Goal: Information Seeking & Learning: Check status

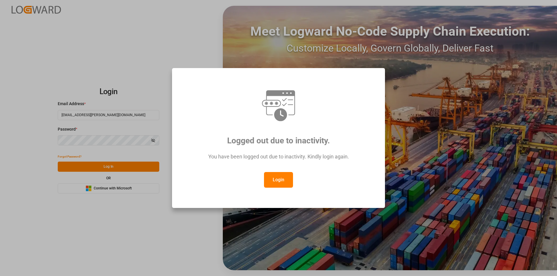
click at [276, 179] on button "Login" at bounding box center [278, 180] width 29 height 16
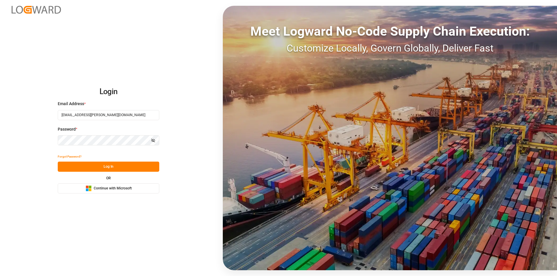
click at [109, 166] on button "Log In" at bounding box center [108, 167] width 101 height 10
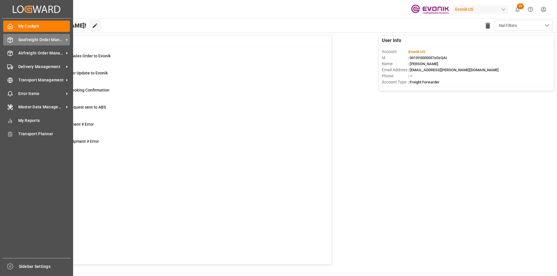
click at [32, 39] on span "Seafreight Order Management" at bounding box center [41, 40] width 46 height 6
click at [46, 40] on span "Seafreight Order Management" at bounding box center [41, 40] width 46 height 6
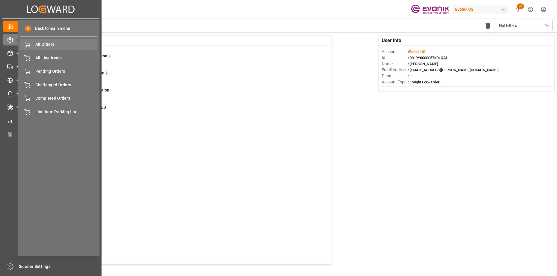
click at [50, 41] on div "All Orders All Orders" at bounding box center [58, 44] width 77 height 11
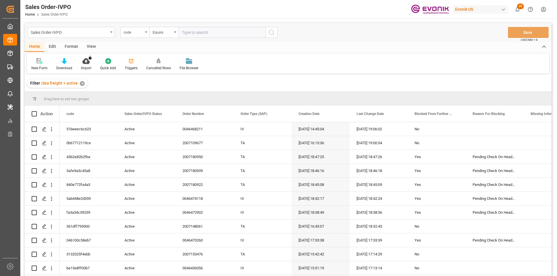
click at [133, 33] on div "code" at bounding box center [134, 31] width 20 height 7
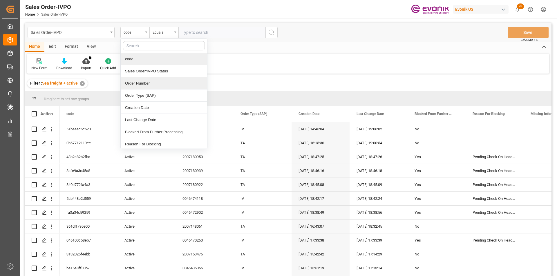
click at [137, 84] on div "Order Number" at bounding box center [164, 83] width 86 height 12
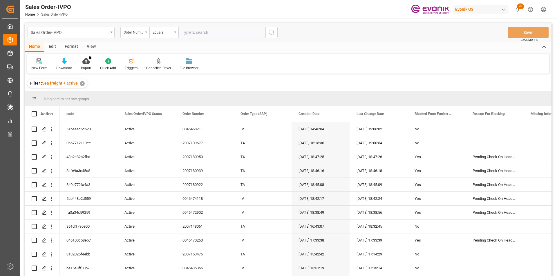
click at [210, 32] on input "text" at bounding box center [221, 32] width 87 height 11
paste input "2007188728"
type input "2007188728"
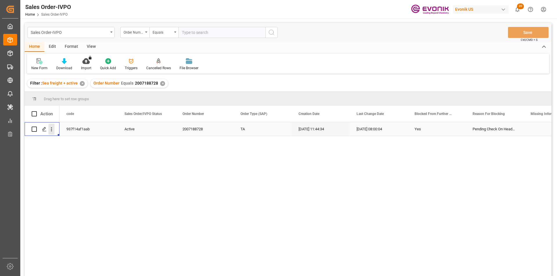
click at [53, 129] on icon "open menu" at bounding box center [51, 129] width 6 height 6
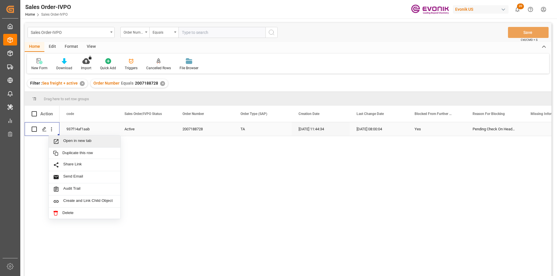
click at [99, 142] on span "Open in new tab" at bounding box center [89, 142] width 53 height 6
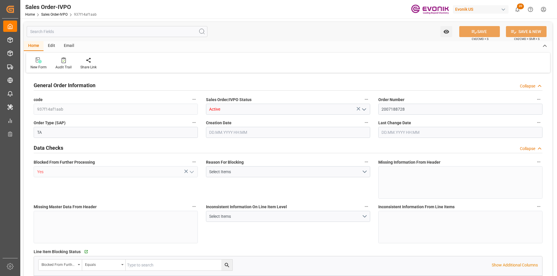
type input "PHMNN"
type input "0"
type input "1"
type input "2"
type input "1"
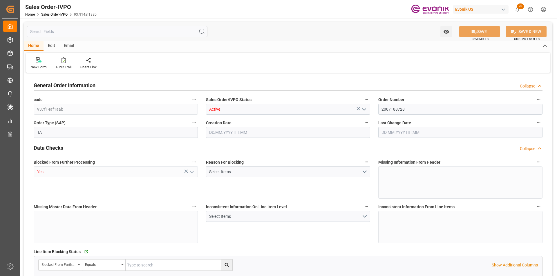
type input "18960"
type input "27.0742"
type input "17000"
type input "30"
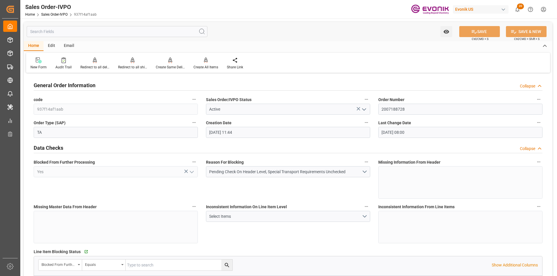
type input "18.09.2025 11:44"
type input "23.09.2025 08:00"
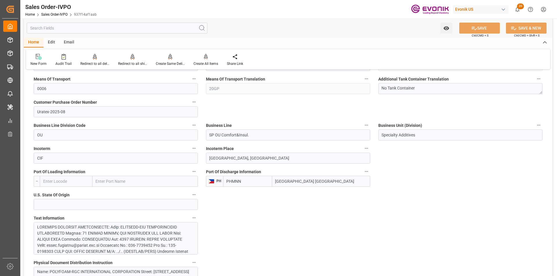
scroll to position [232, 0]
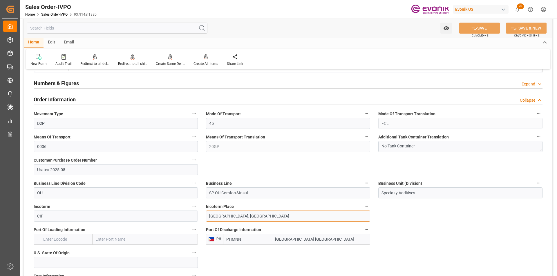
drag, startPoint x: 281, startPoint y: 216, endPoint x: 190, endPoint y: 211, distance: 91.8
click at [269, 184] on label "Business Line" at bounding box center [288, 183] width 164 height 8
click at [362, 184] on button "Business Line" at bounding box center [366, 183] width 8 height 8
click at [450, 229] on div at bounding box center [278, 138] width 557 height 276
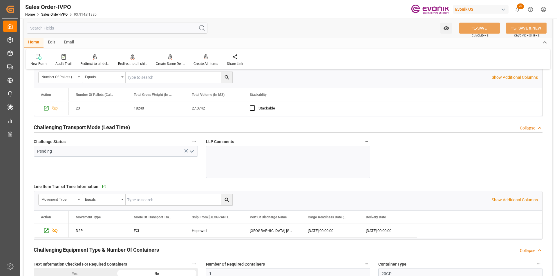
scroll to position [989, 0]
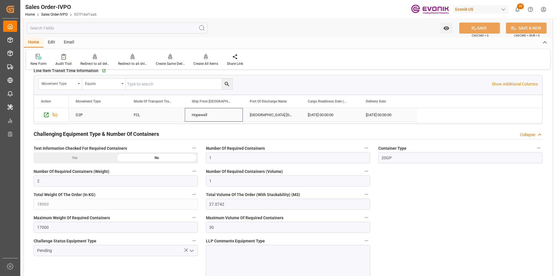
click at [198, 119] on div "Hopewell" at bounding box center [214, 115] width 58 height 14
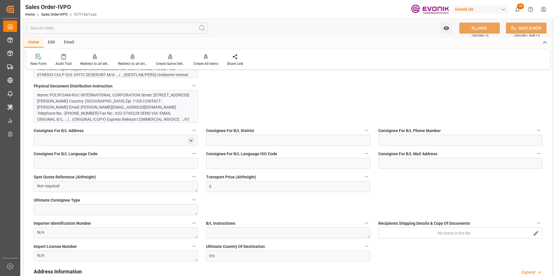
scroll to position [438, 0]
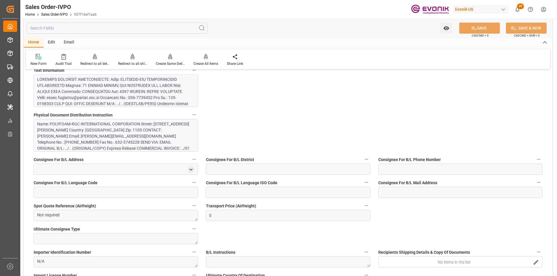
click at [105, 99] on div at bounding box center [113, 144] width 153 height 134
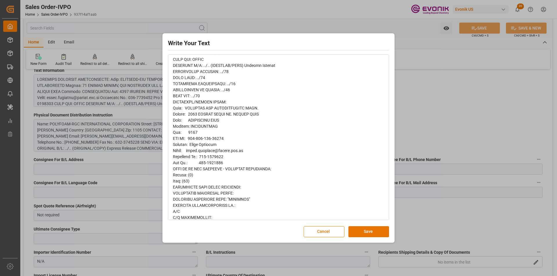
scroll to position [145, 0]
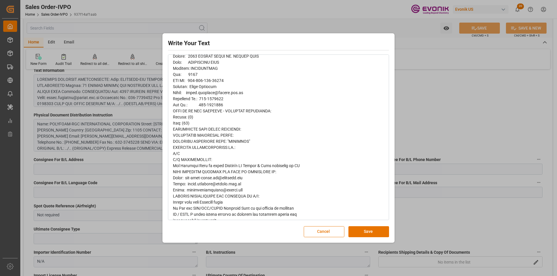
click at [231, 203] on span "rdw-editor" at bounding box center [236, 104] width 127 height 333
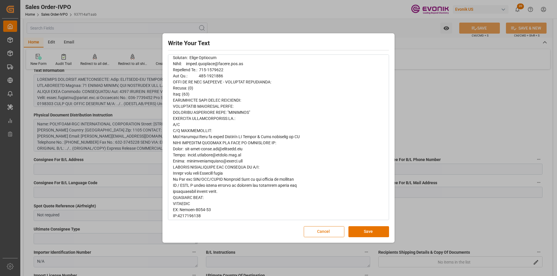
click at [328, 235] on button "Cancel" at bounding box center [324, 231] width 41 height 11
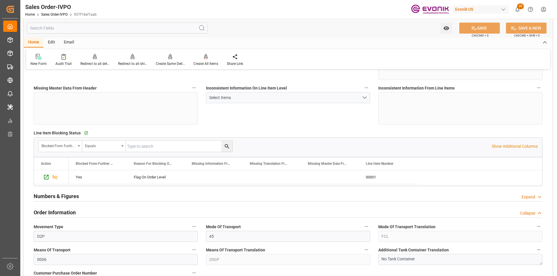
scroll to position [90, 0]
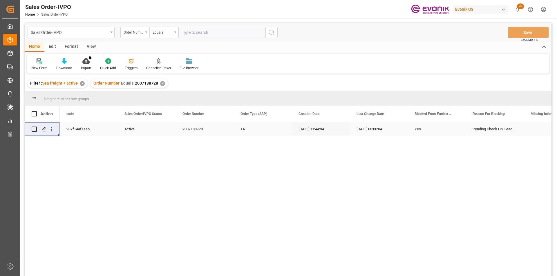
click at [158, 83] on div "Order Number Equals 2007188728 ✕" at bounding box center [128, 83] width 77 height 9
click at [162, 82] on div "✕" at bounding box center [162, 83] width 5 height 5
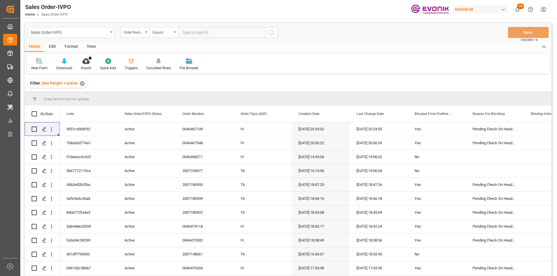
click at [188, 33] on input "text" at bounding box center [221, 32] width 87 height 11
paste input "2007184152"
type input "2007184152"
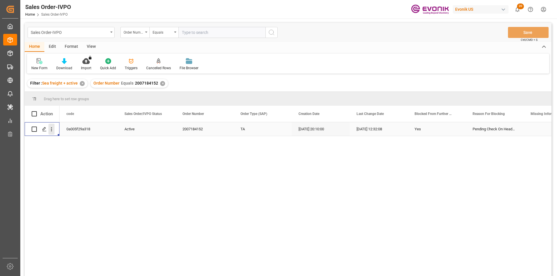
click at [50, 129] on icon "open menu" at bounding box center [51, 129] width 6 height 6
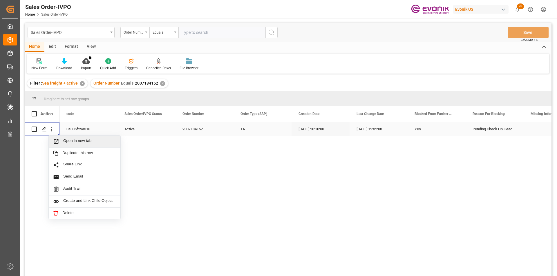
click at [88, 142] on span "Open in new tab" at bounding box center [89, 142] width 53 height 6
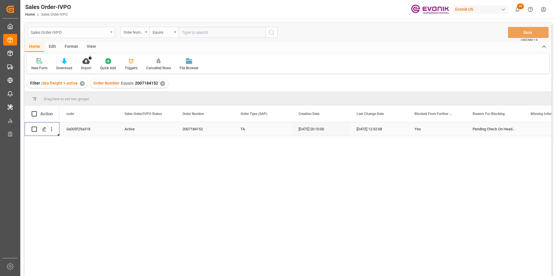
click at [106, 31] on div "Sales Order-IVPO" at bounding box center [69, 31] width 77 height 7
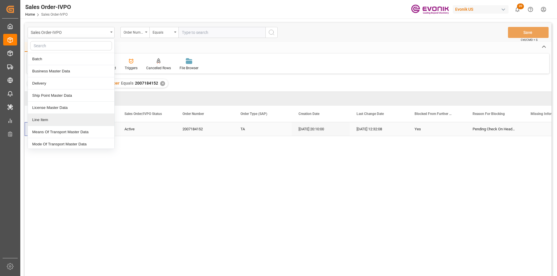
click at [51, 122] on div "Line Item" at bounding box center [71, 120] width 86 height 12
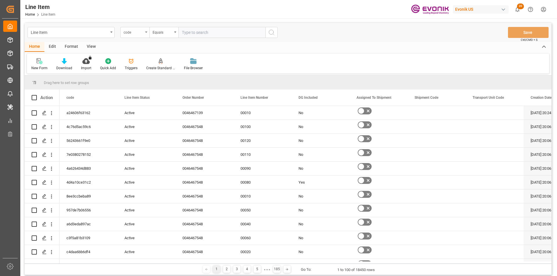
click at [144, 34] on div "code" at bounding box center [134, 32] width 29 height 11
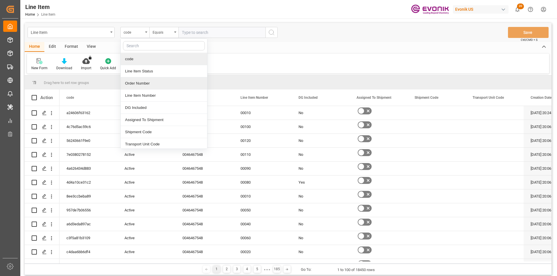
click at [141, 82] on div "Order Number" at bounding box center [164, 83] width 86 height 12
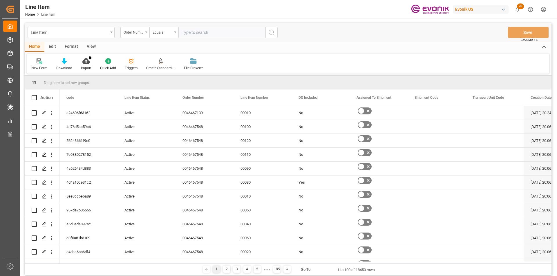
click at [195, 32] on input "text" at bounding box center [221, 32] width 87 height 11
click at [203, 35] on input "text" at bounding box center [221, 32] width 87 height 11
paste input "2007184152"
type input "2007184152"
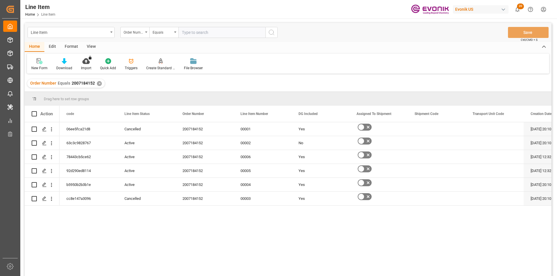
click at [88, 46] on div "View" at bounding box center [91, 47] width 18 height 10
click at [98, 84] on div "✕" at bounding box center [99, 83] width 5 height 5
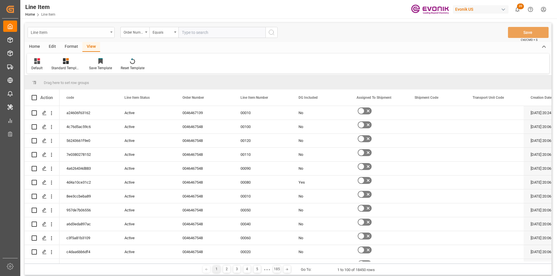
click at [107, 33] on div "Line Item" at bounding box center [69, 31] width 77 height 7
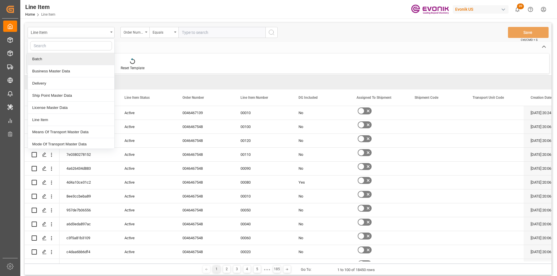
click at [48, 48] on input "text" at bounding box center [71, 45] width 82 height 9
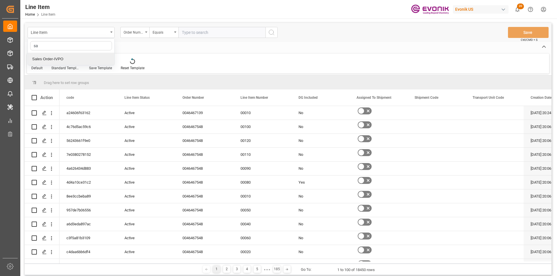
type input "sal"
click at [59, 61] on div "Sales Order-IVPO" at bounding box center [71, 59] width 86 height 12
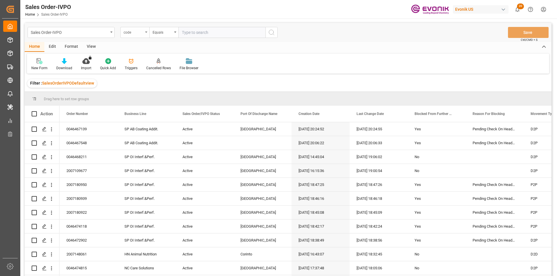
click at [144, 33] on div "code" at bounding box center [134, 32] width 29 height 11
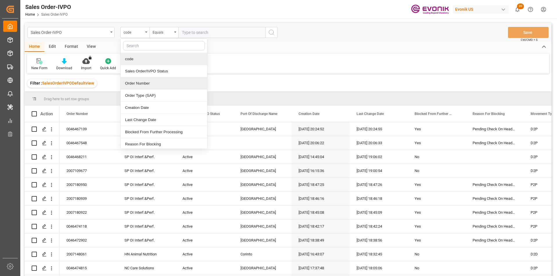
click at [146, 85] on div "Order Number" at bounding box center [164, 83] width 86 height 12
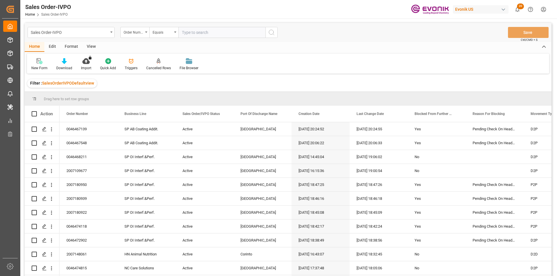
click at [197, 32] on input "text" at bounding box center [221, 32] width 87 height 11
paste input "0046461061"
type input "0046461061"
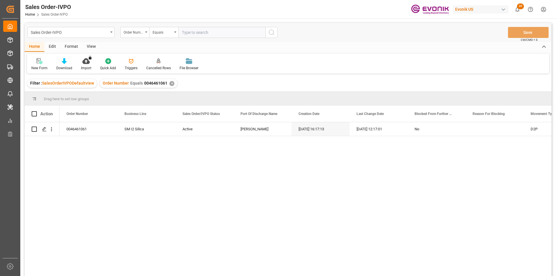
click at [170, 85] on div "✕" at bounding box center [171, 83] width 5 height 5
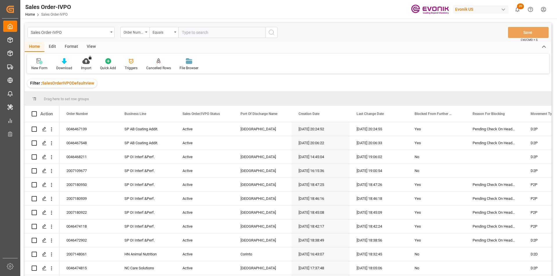
click at [193, 37] on input "text" at bounding box center [221, 32] width 87 height 11
paste input "2007116838"
type input "2007116838"
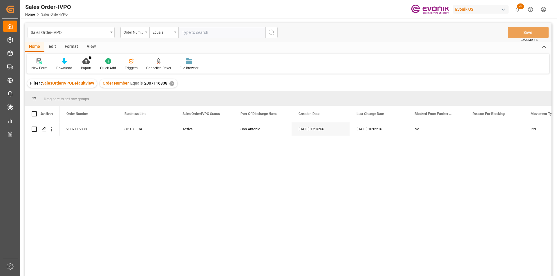
click at [169, 84] on div "✕" at bounding box center [171, 83] width 5 height 5
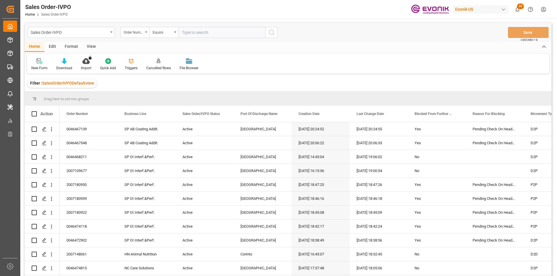
click at [184, 35] on input "text" at bounding box center [221, 32] width 87 height 11
paste input "0046465934"
type input "0046465934"
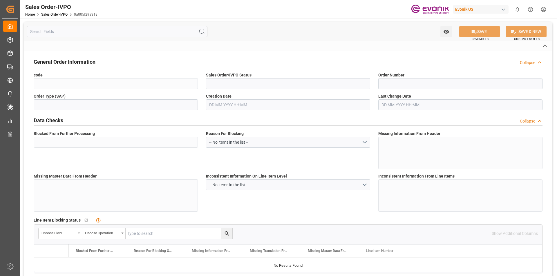
type input "0a005f29a318"
type input "Active"
type input "2007184152"
type input "TA"
type input "Yes"
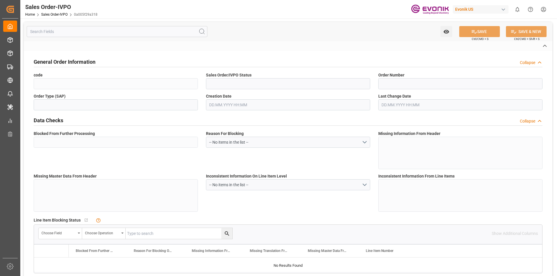
type input "P2P"
type input "41"
type input "LCL"
type input "0008"
type input "LCL"
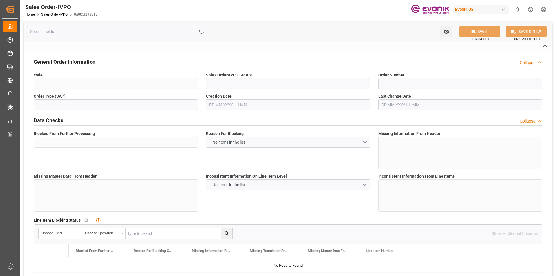
type textarea "No Tank Container"
type input "4500204579"
type input "OU"
type input "SP OU Comfort&Insul."
type input "Specialty Additives"
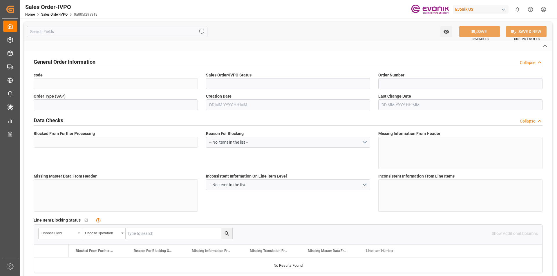
type input "CIF"
type input "[GEOGRAPHIC_DATA], [GEOGRAPHIC_DATA]"
type input "Manzanillo"
type textarea "Not required"
type textarea "RUC. 1742296-1-694612 D.V. 24"
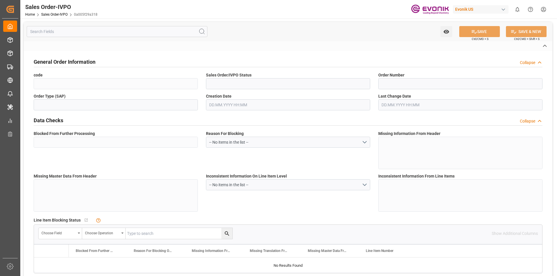
type textarea "**RELEASE B/L AT PORT OF DESTINATION**"
type input "PA"
type input "Pending"
type input "LCL"
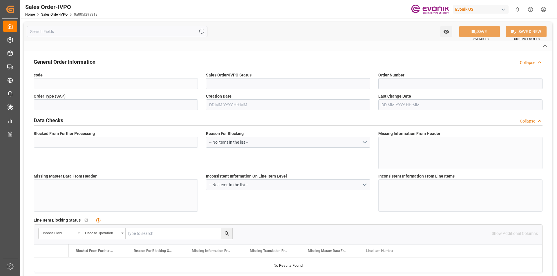
type input "Pending"
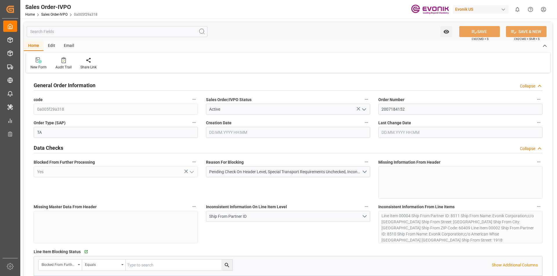
type input "PAPTY"
type input "0"
type input "1"
type input "1333.8"
type input "[DATE] 20:10"
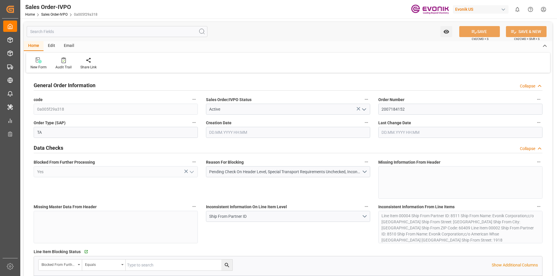
type input "[DATE] 12:32"
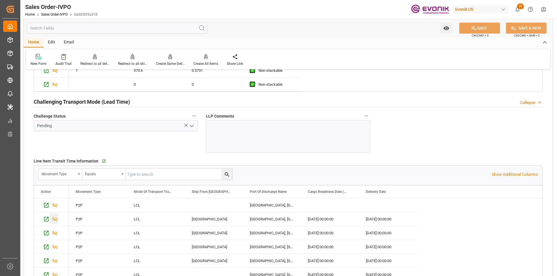
scroll to position [1189, 0]
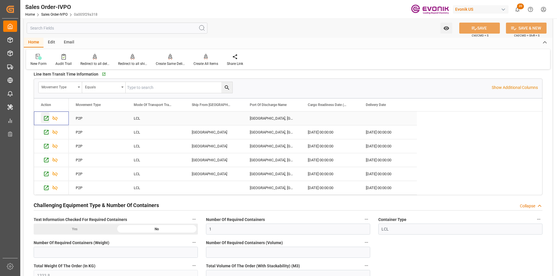
click at [45, 118] on icon "Press SPACE to select this row." at bounding box center [46, 118] width 6 height 6
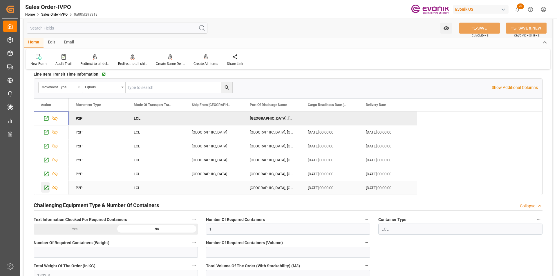
click at [45, 188] on icon "Press SPACE to select this row." at bounding box center [46, 188] width 6 height 6
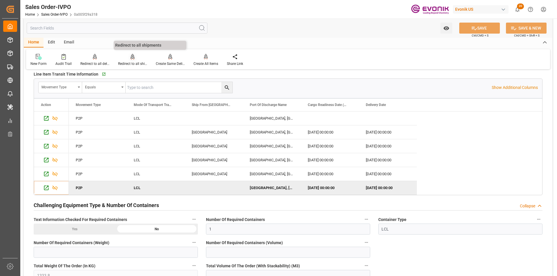
click at [131, 61] on div "Redirect to all shipments" at bounding box center [132, 63] width 29 height 5
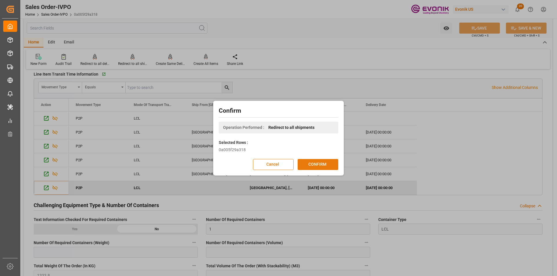
click at [307, 163] on button "CONFIRM" at bounding box center [318, 164] width 41 height 11
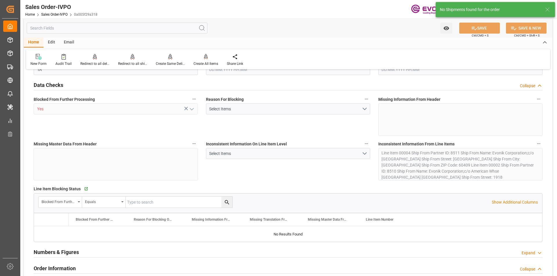
type input "PAPTY"
type input "0"
type input "1"
type input "1333.8"
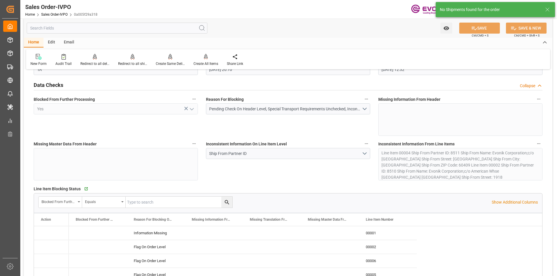
type input "[DATE] 20:10"
type input "[DATE] 12:32"
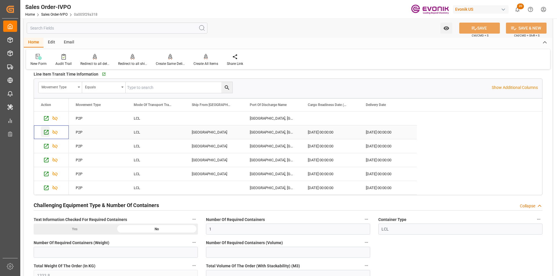
click at [46, 133] on icon "Press SPACE to select this row." at bounding box center [46, 132] width 6 height 6
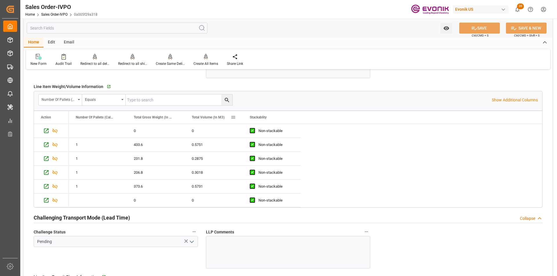
scroll to position [841, 0]
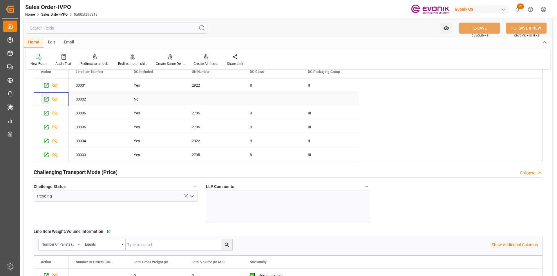
click at [45, 100] on icon "Press SPACE to select this row." at bounding box center [46, 99] width 6 height 6
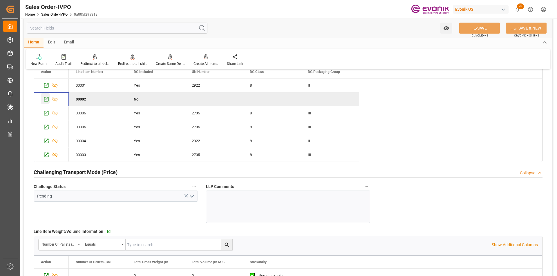
click at [47, 100] on icon "Press SPACE to deselect this row." at bounding box center [46, 99] width 6 height 6
click at [45, 85] on icon "Press SPACE to select this row." at bounding box center [46, 85] width 6 height 6
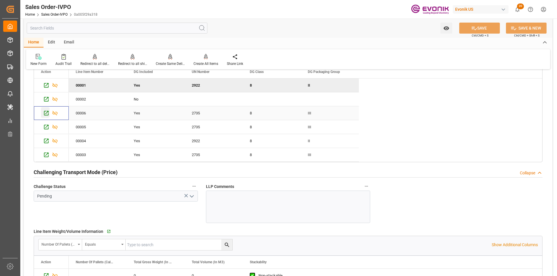
click at [46, 112] on icon "Press SPACE to select this row." at bounding box center [46, 113] width 6 height 6
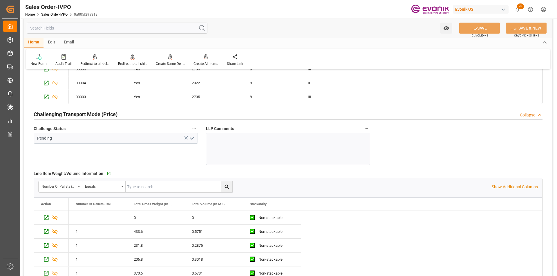
scroll to position [812, 0]
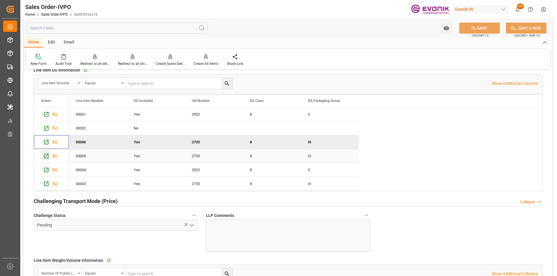
click at [47, 157] on icon "Press SPACE to select this row." at bounding box center [46, 156] width 6 height 6
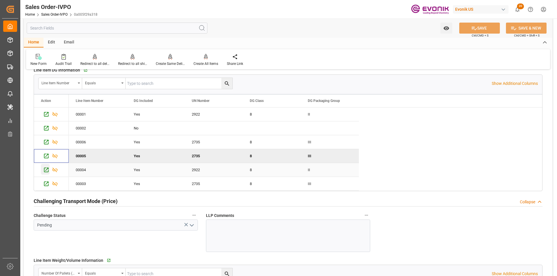
click at [46, 172] on icon "Press SPACE to select this row." at bounding box center [46, 170] width 5 height 5
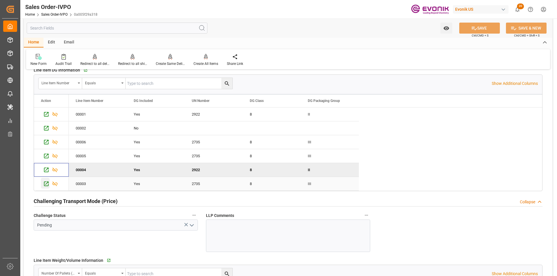
click at [46, 183] on icon "Press SPACE to select this row." at bounding box center [46, 184] width 6 height 6
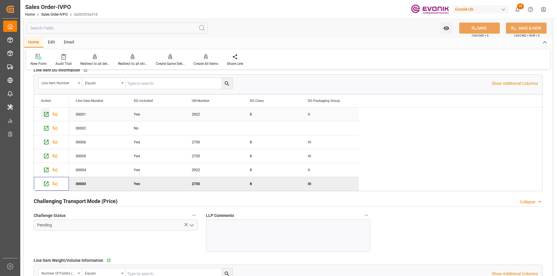
click at [46, 113] on icon "Press SPACE to select this row." at bounding box center [46, 114] width 5 height 5
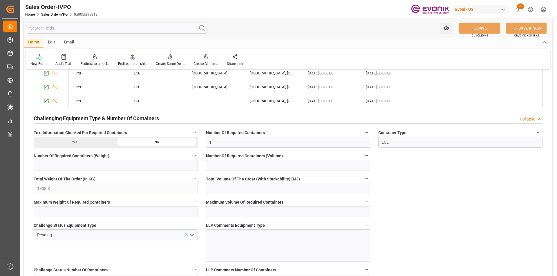
scroll to position [1218, 0]
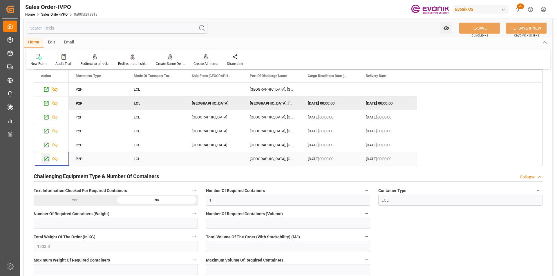
click at [45, 160] on icon "Press SPACE to select this row." at bounding box center [46, 159] width 6 height 6
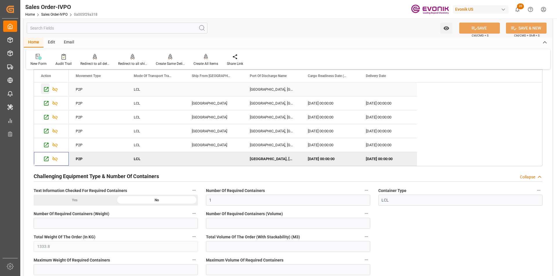
click at [47, 90] on icon "Press SPACE to select this row." at bounding box center [46, 89] width 6 height 6
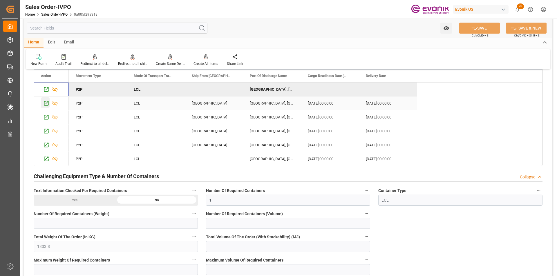
click at [46, 104] on icon "Press SPACE to select this row." at bounding box center [46, 103] width 5 height 5
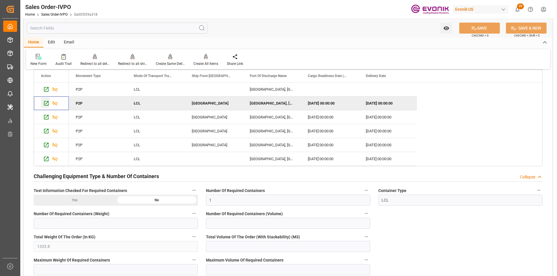
click at [46, 102] on icon "Press SPACE to deselect this row." at bounding box center [46, 103] width 6 height 6
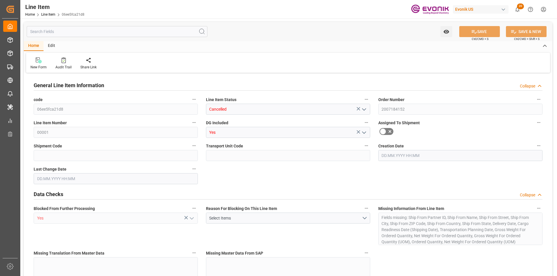
type input "0"
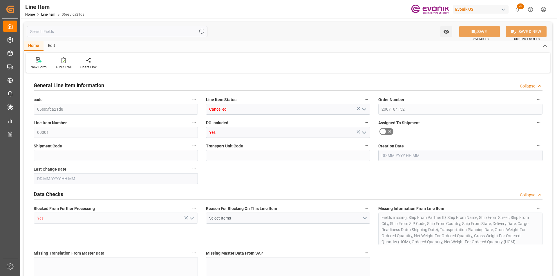
type input "0"
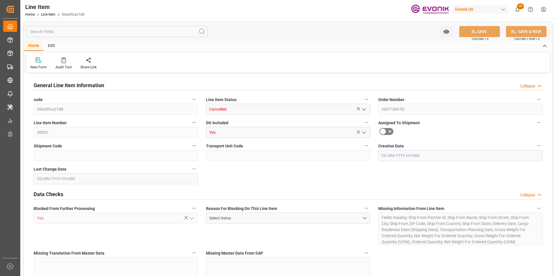
type input "0"
type input "[DATE] 20:10"
type input "[DATE] 12:32"
type input "0"
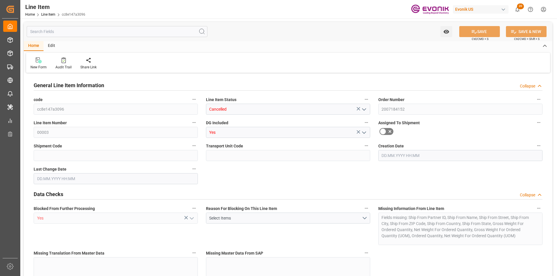
type input "0"
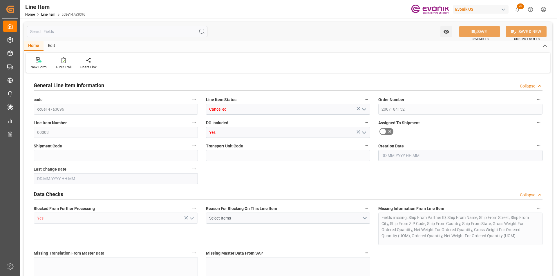
type input "0"
type input "[DATE] 20:10"
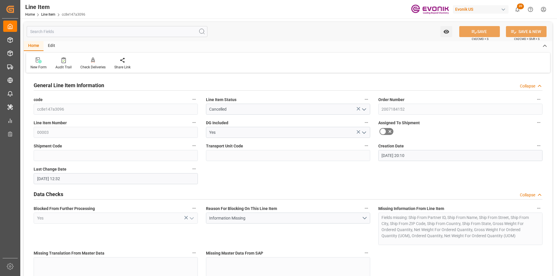
type input "[DATE] 12:32"
type input "[DATE]"
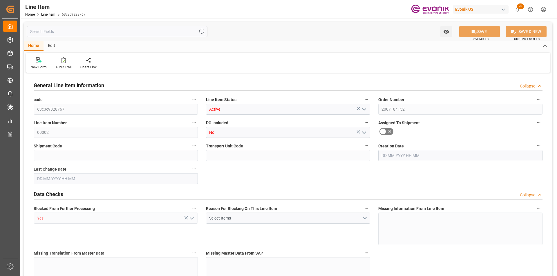
type input "1"
type input "433.6"
type input "400"
type input "0.5751"
type input "2"
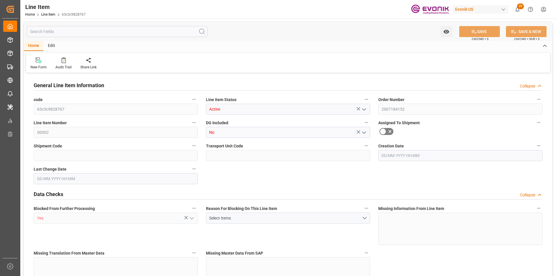
type input "5868"
type input "2"
type input "433.6"
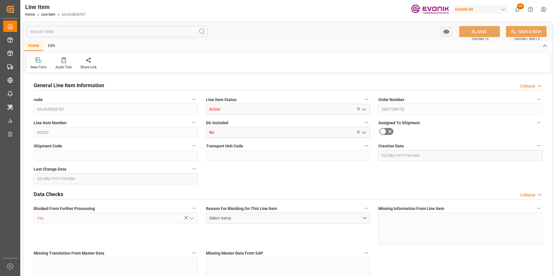
type input "455.6"
type input "400"
type input "0.5751"
type input "575.074"
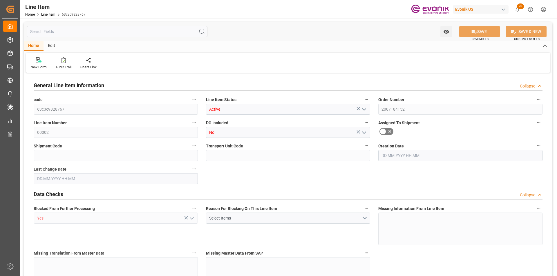
type input "0"
type input "[DATE] 20:10"
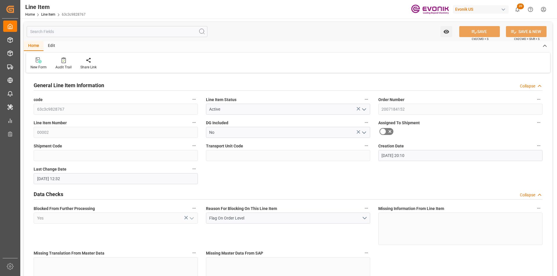
type input "[DATE] 12:32"
type input "[DATE]"
type input "1"
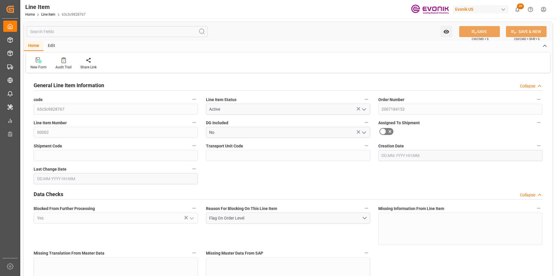
type input "433.6"
type input "400"
type input "0.5751"
type input "2"
type input "5868"
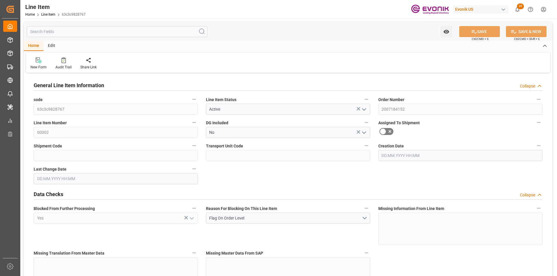
type input "2"
type input "433.6"
type input "455.6"
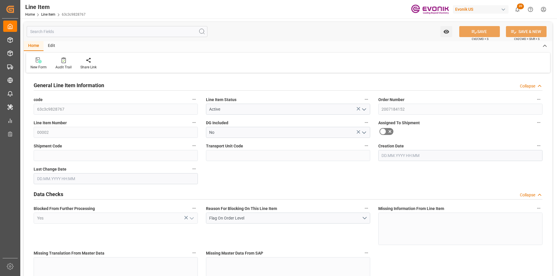
type input "400"
type input "0.5751"
type input "575.074"
type input "0"
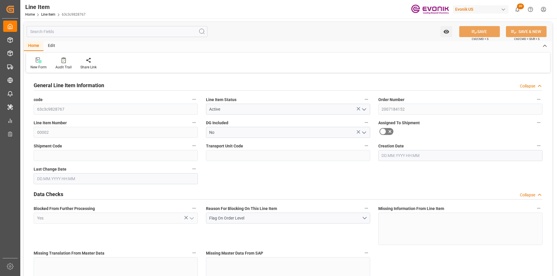
type input "0"
type input "[DATE] 20:10"
type input "[DATE] 12:32"
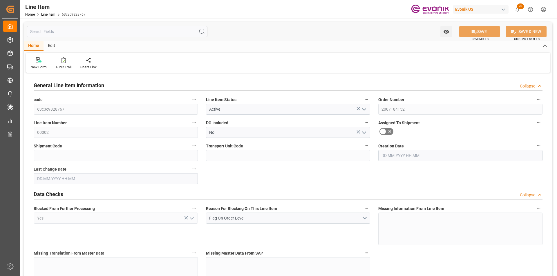
type input "[DATE]"
type input "24.09.2025"
type input "1"
type input "433.6"
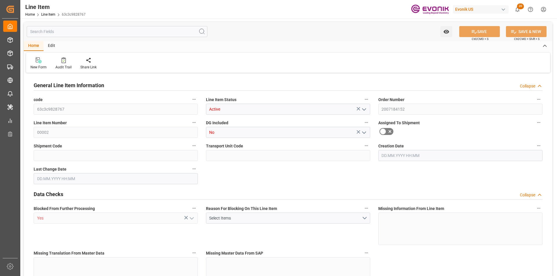
type input "400"
type input "0.5751"
type input "2"
type input "5868"
type input "2"
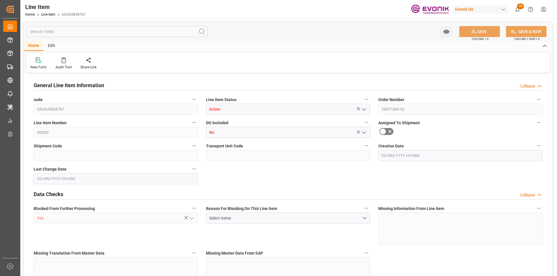
type input "2"
type input "433.6"
type input "455.6"
type input "400"
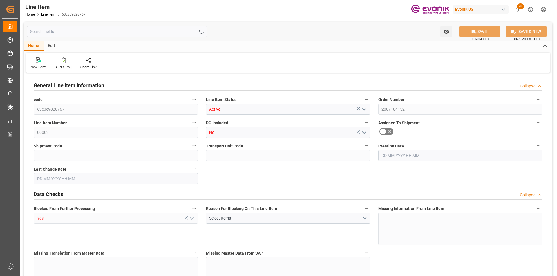
type input "400"
type input "0.5751"
type input "575.074"
type input "0"
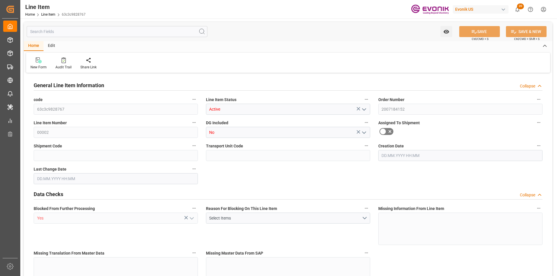
type input "0"
type input "22.09.2025 20:10"
type input "[DATE] 12:32"
type input "[DATE]"
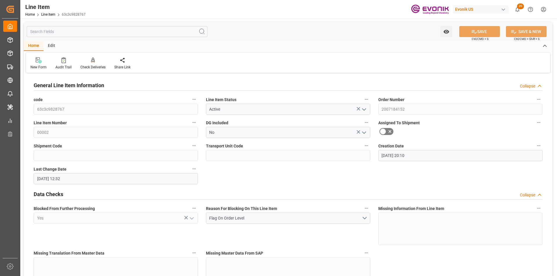
type input "[DATE]"
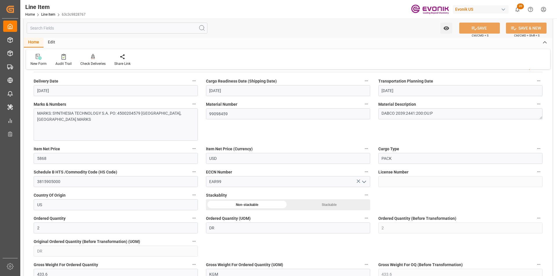
scroll to position [493, 0]
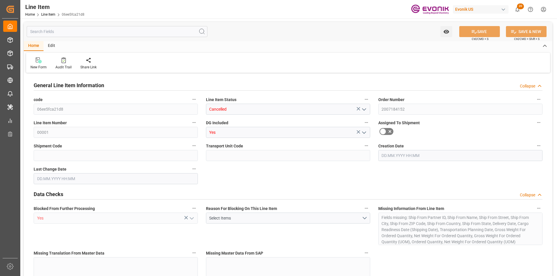
type input "0"
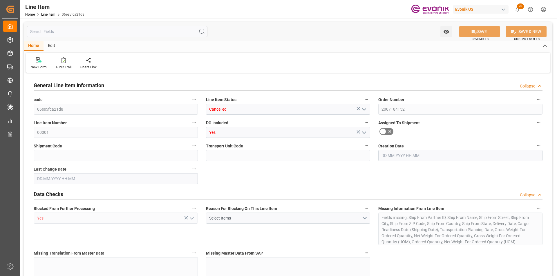
type input "0"
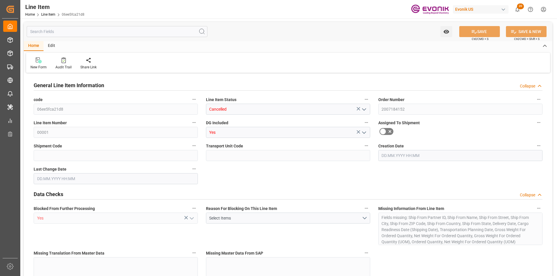
type input "0"
type input "22.09.2025 20:10"
type input "[DATE] 12:32"
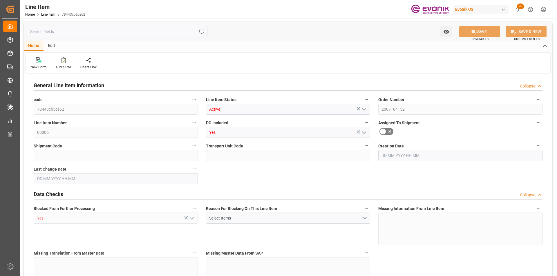
type input "1"
type input "231.8"
type input "215"
type input "0.2875"
type input "1"
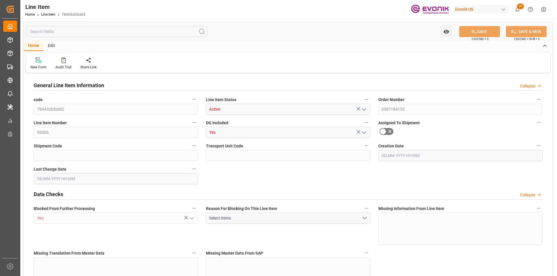
type input "4454.8"
type input "1"
type input "231.8"
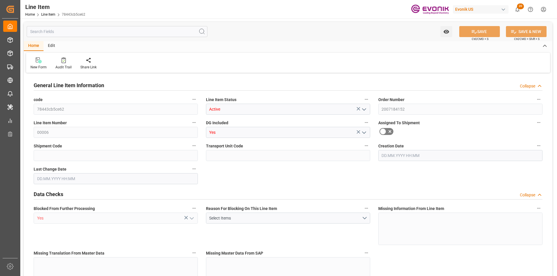
type input "253.8"
type input "215"
type input "0.2875"
type input "287.537"
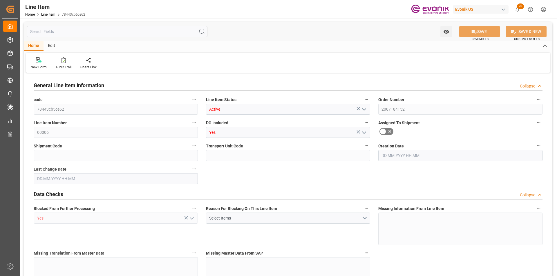
type input "0"
type input "[DATE] 12:32"
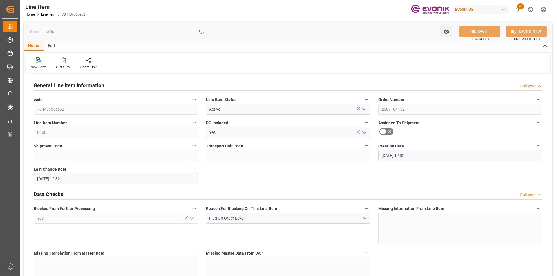
type input "[DATE] 12:32"
type input "25.11.2025"
type input "[DATE]"
type input "1"
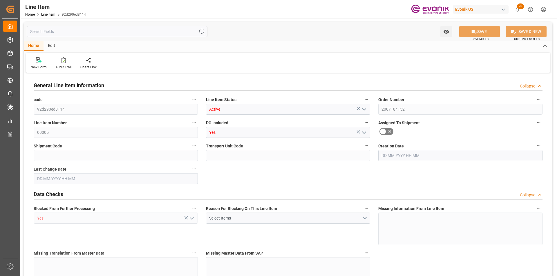
type input "206.8"
type input "190"
type input "0.3018"
type input "1"
type input "2084.3"
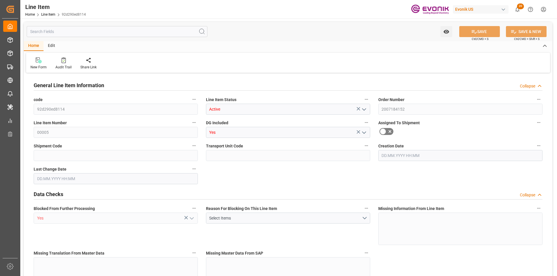
type input "1"
type input "206.8"
type input "228.8"
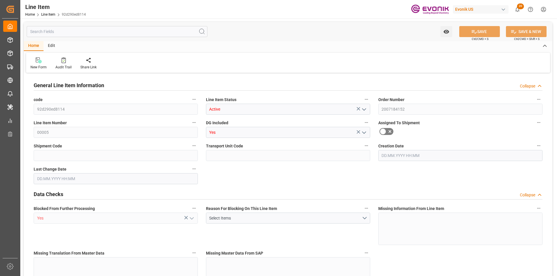
type input "190"
type input "0.3018"
type input "301.842"
type input "0"
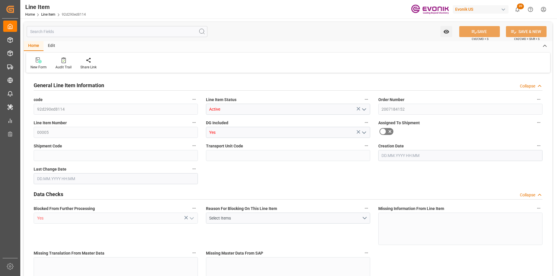
type input "0"
type input "[DATE] 12:32"
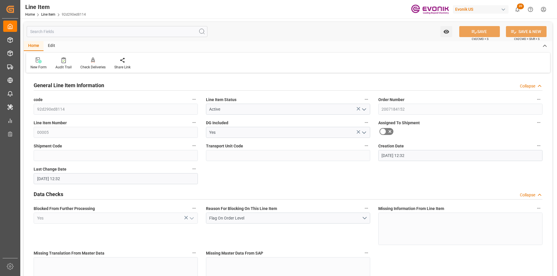
type input "[DATE]"
type input "1"
type input "373.6"
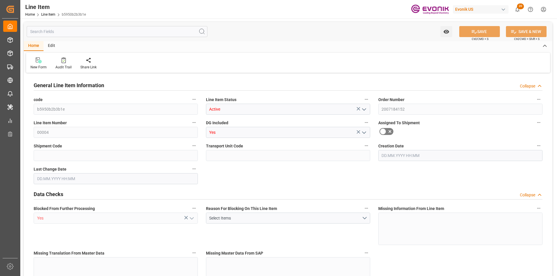
type input "340"
type input "0.5731"
type input "2"
type input "3481.6"
type input "2"
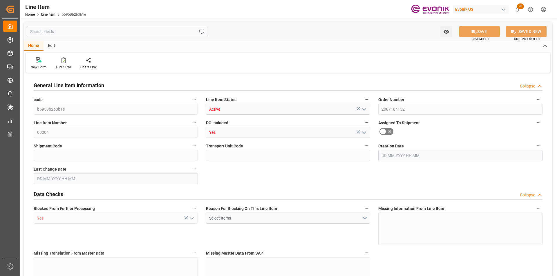
type input "2"
type input "373.6"
type input "395.6"
type input "340"
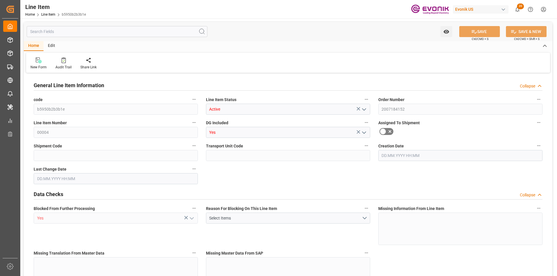
type input "340"
type input "0.5731"
type input "573.124"
type input "0"
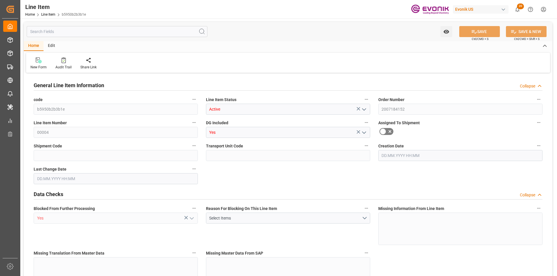
type input "0"
type input "[DATE] 20:10"
type input "[DATE] 12:32"
type input "[DATE]"
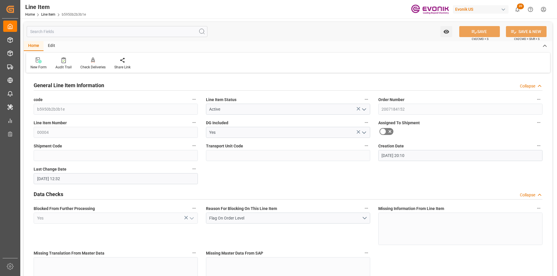
type input "[DATE]"
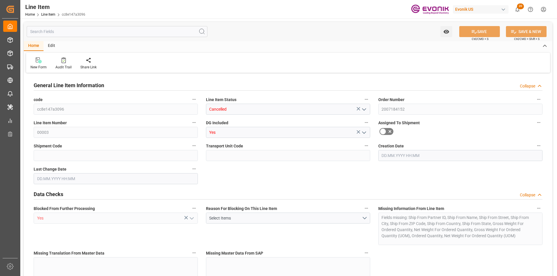
type input "0"
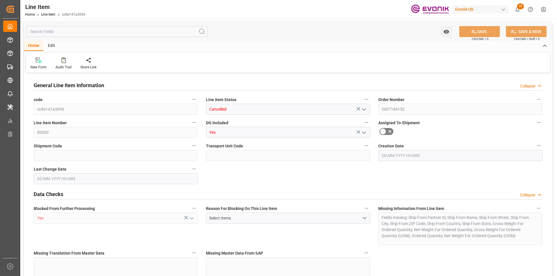
type input "0"
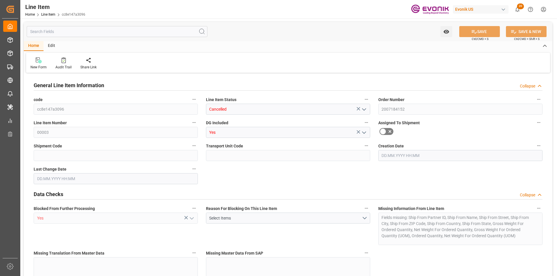
type input "0"
type input "[DATE] 20:10"
type input "[DATE] 12:32"
type input "[DATE]"
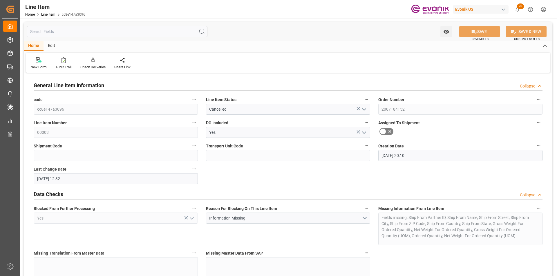
type input "[DATE]"
type input "0"
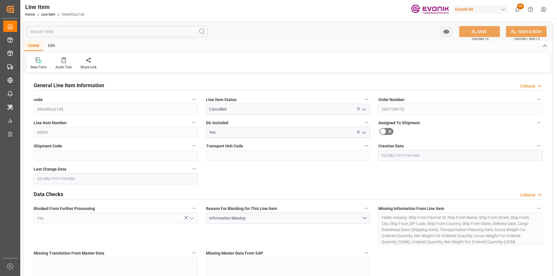
type input "0"
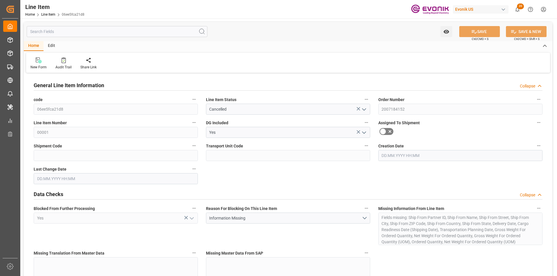
type input "0"
type input "[DATE] 20:10"
type input "[DATE] 12:32"
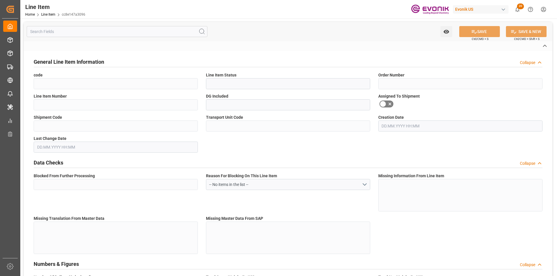
type input "cc8e147a3096"
type input "Cancelled"
type input "2007184152"
type input "00003"
type input "Yes"
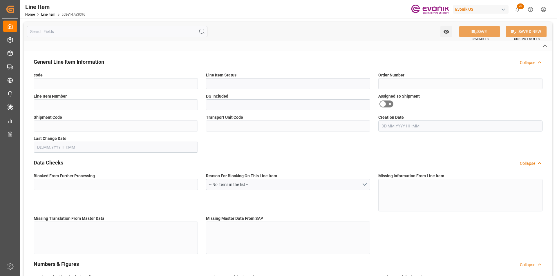
type input "Yes"
type input "DR"
type input "No"
type input "99099137"
type textarea "POLYCAT 9:2445:170:OU:P"
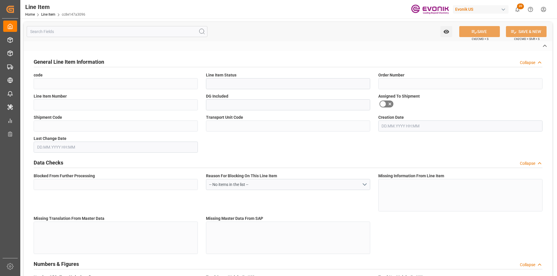
type input "USD"
type input "PACK"
type input "2921290055"
type input "EAR99"
type input "US"
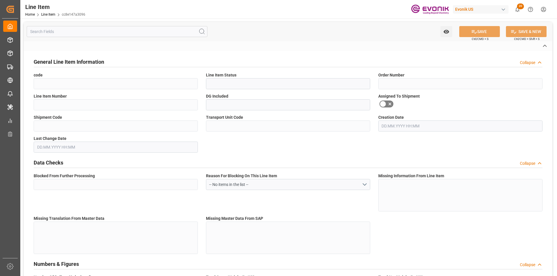
type input "DR"
type input "M3"
type textarea "DMQ"
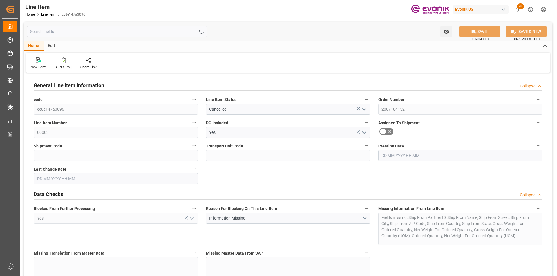
type input "0"
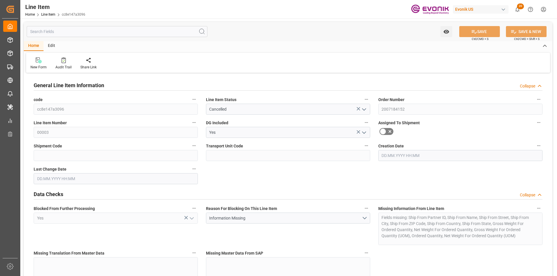
type input "0"
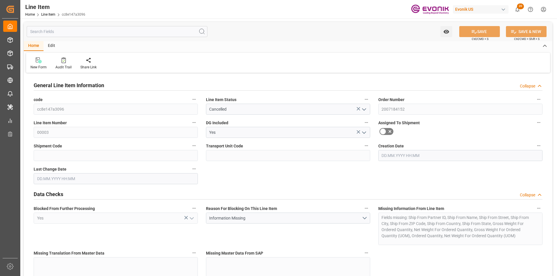
type input "0"
type input "[DATE] 20:10"
type input "[DATE] 12:32"
type input "[DATE]"
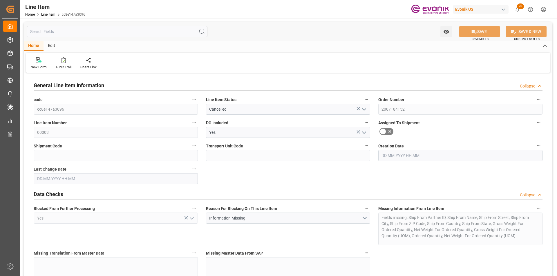
type input "[DATE]"
type input "0"
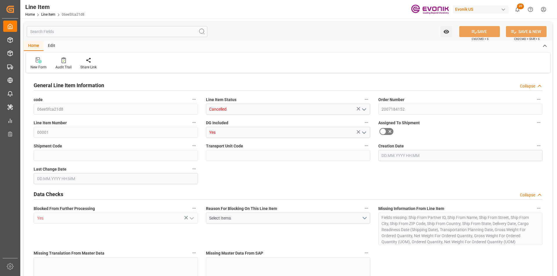
type input "0"
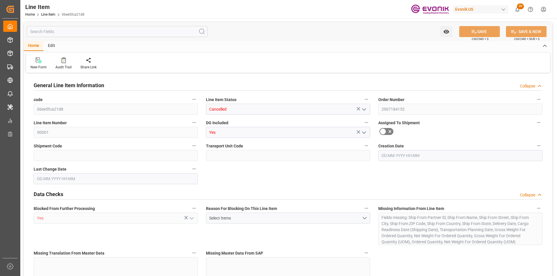
type input "0"
type input "[DATE] 20:10"
type input "[DATE] 12:32"
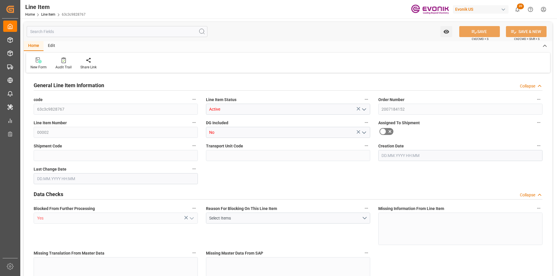
type input "1"
type input "433.6"
type input "400"
type input "0.5751"
type input "2"
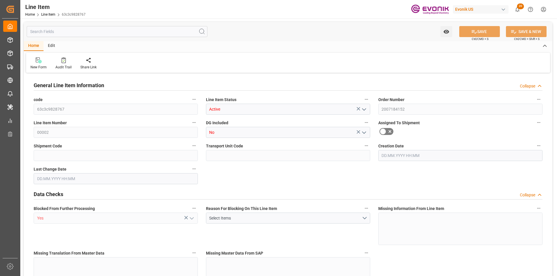
type input "5868"
type input "2"
type input "433.6"
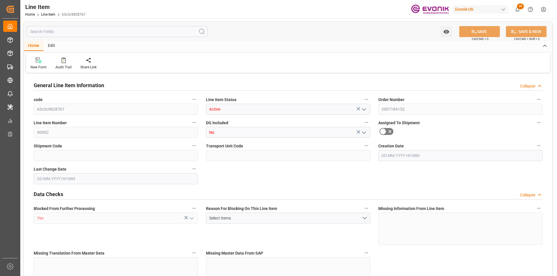
type input "455.6"
type input "400"
type input "0.5751"
type input "575.074"
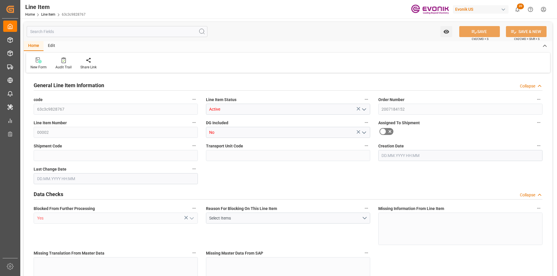
type input "0"
type input "[DATE] 20:10"
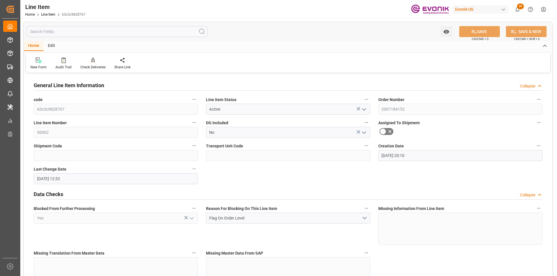
type input "[DATE] 12:32"
type input "[DATE]"
type input "1"
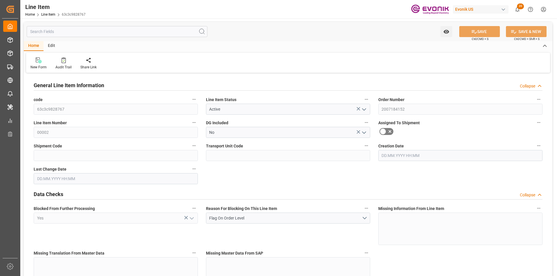
type input "433.6"
type input "400"
type input "0.5751"
type input "2"
type input "5868"
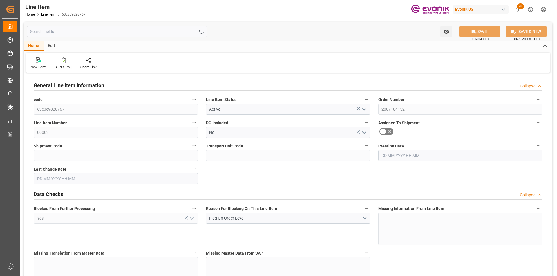
type input "2"
type input "433.6"
type input "455.6"
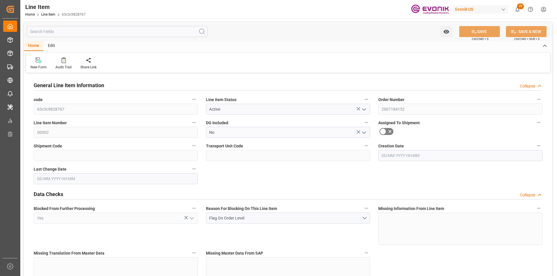
type input "400"
type input "0.5751"
type input "575.074"
type input "0"
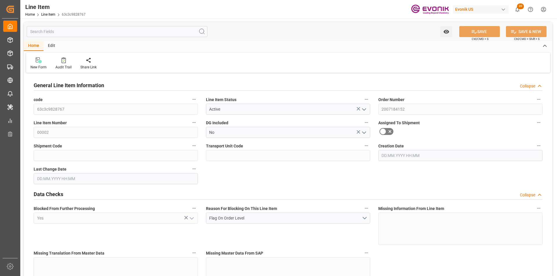
type input "0"
type input "[DATE] 20:10"
type input "[DATE] 12:32"
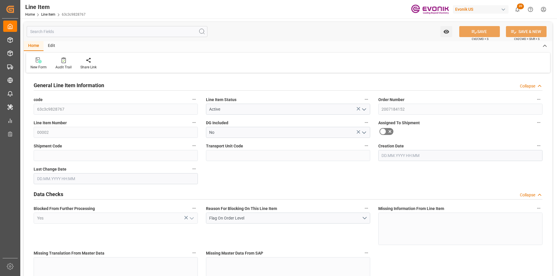
type input "[DATE]"
